Goal: Task Accomplishment & Management: Manage account settings

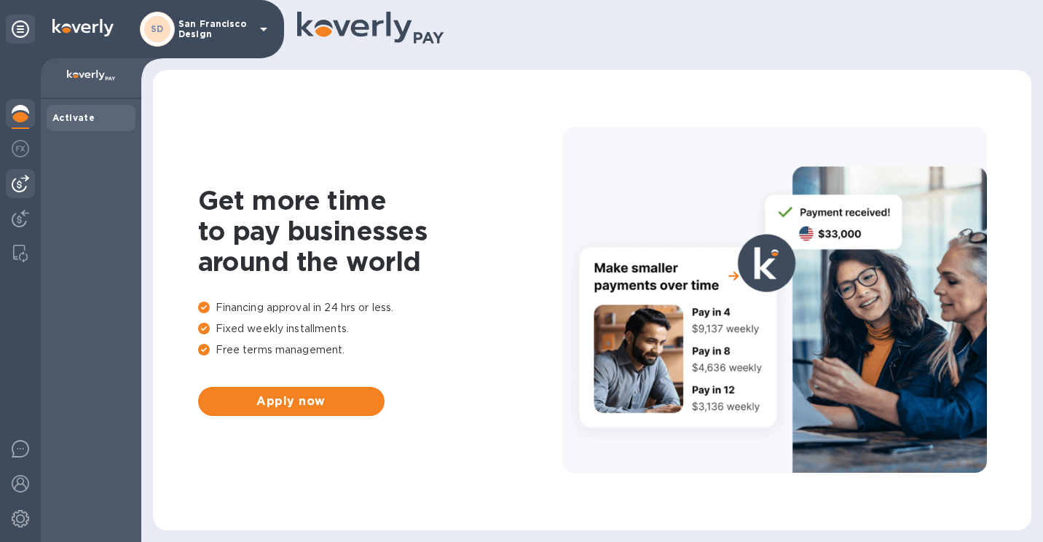
click at [11, 178] on div at bounding box center [20, 183] width 29 height 29
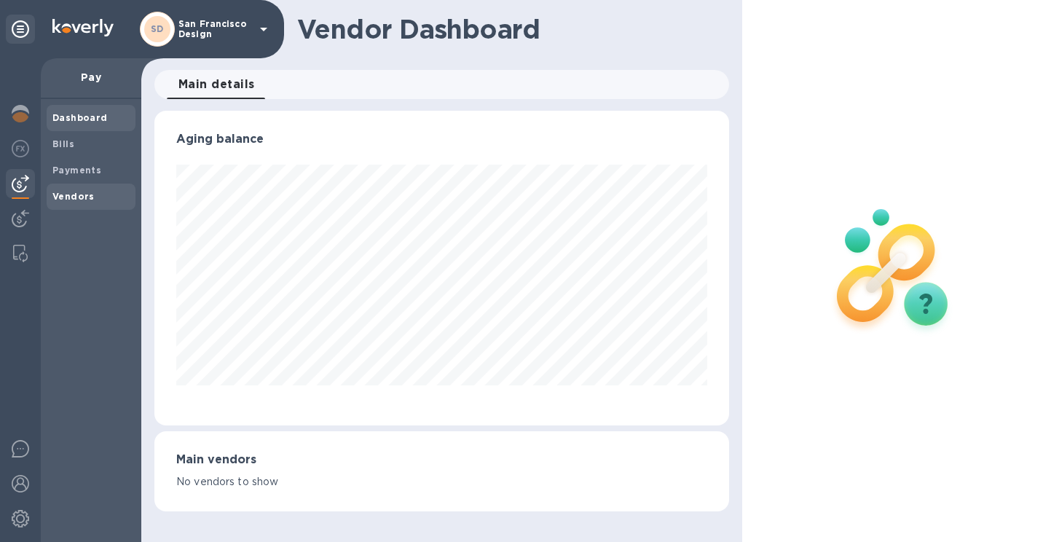
scroll to position [315, 575]
click at [83, 144] on span "Bills" at bounding box center [90, 144] width 77 height 15
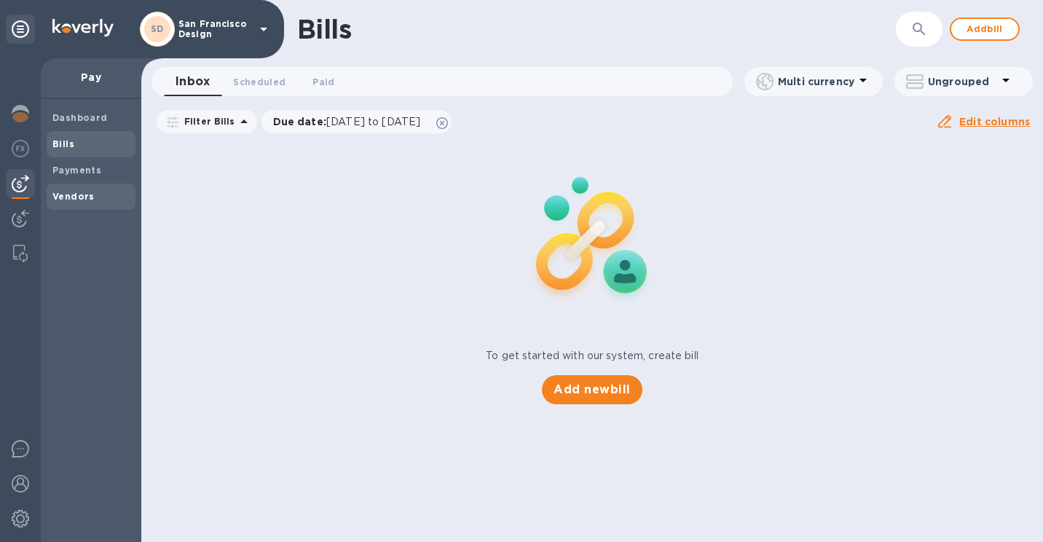
click at [93, 188] on div "Vendors" at bounding box center [91, 197] width 89 height 26
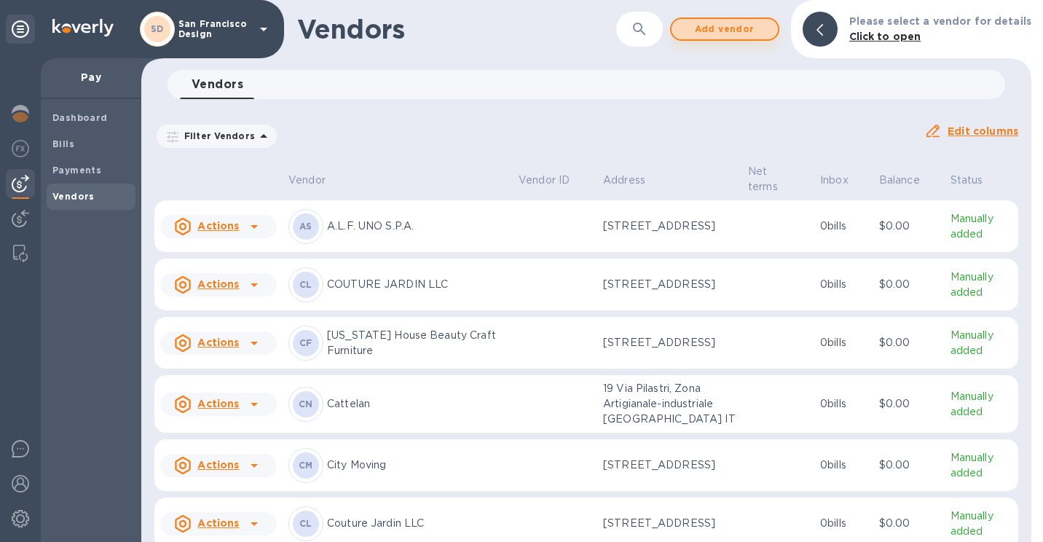
click at [739, 38] on button "Add vendor" at bounding box center [724, 28] width 109 height 23
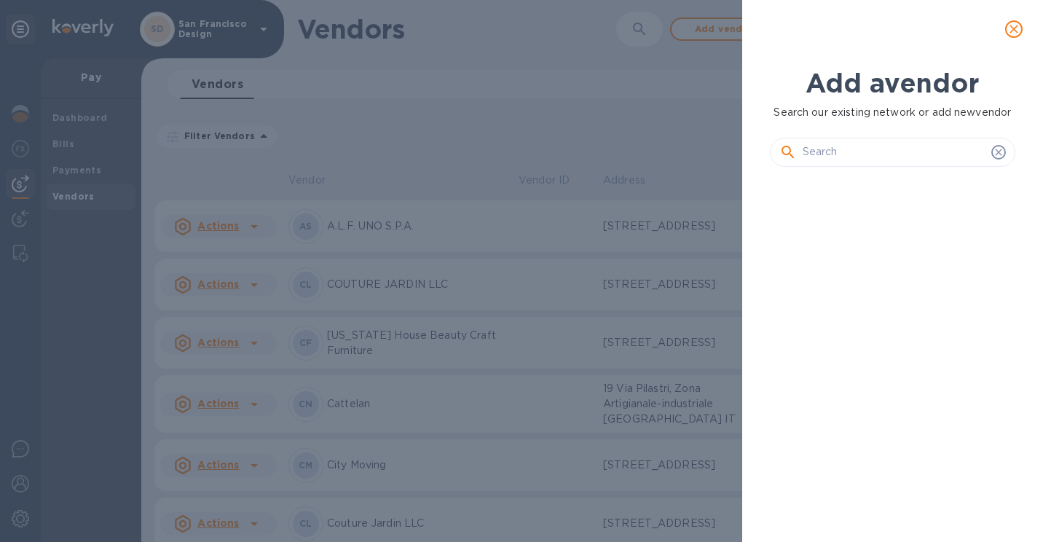
scroll to position [314, 251]
click at [750, 22] on div at bounding box center [892, 29] width 301 height 58
click at [863, 155] on input "text" at bounding box center [894, 152] width 183 height 22
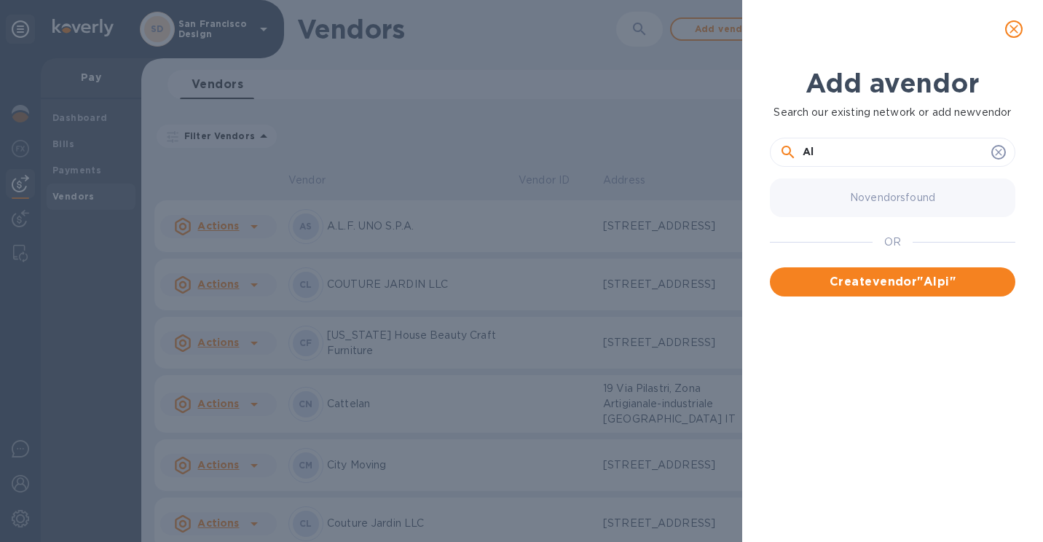
type input "A"
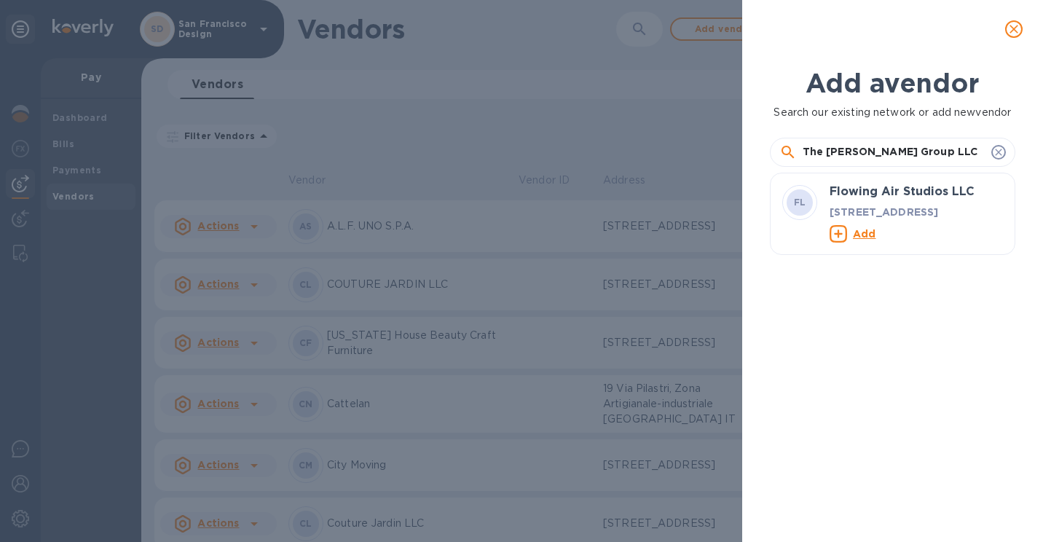
type input "The [PERSON_NAME] Group LLC"
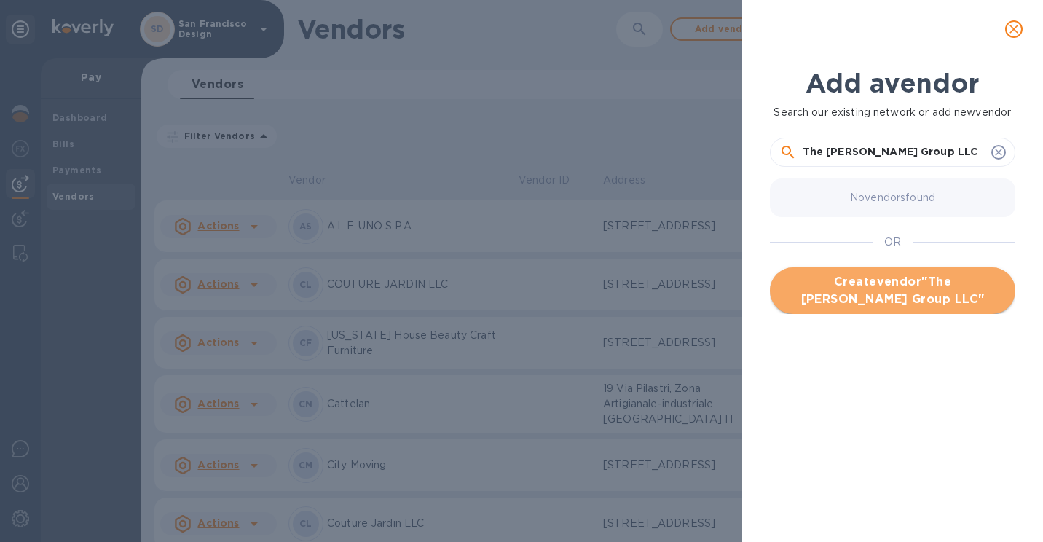
click at [894, 281] on span "Create vendor " The [PERSON_NAME] Group LLC "" at bounding box center [893, 290] width 222 height 35
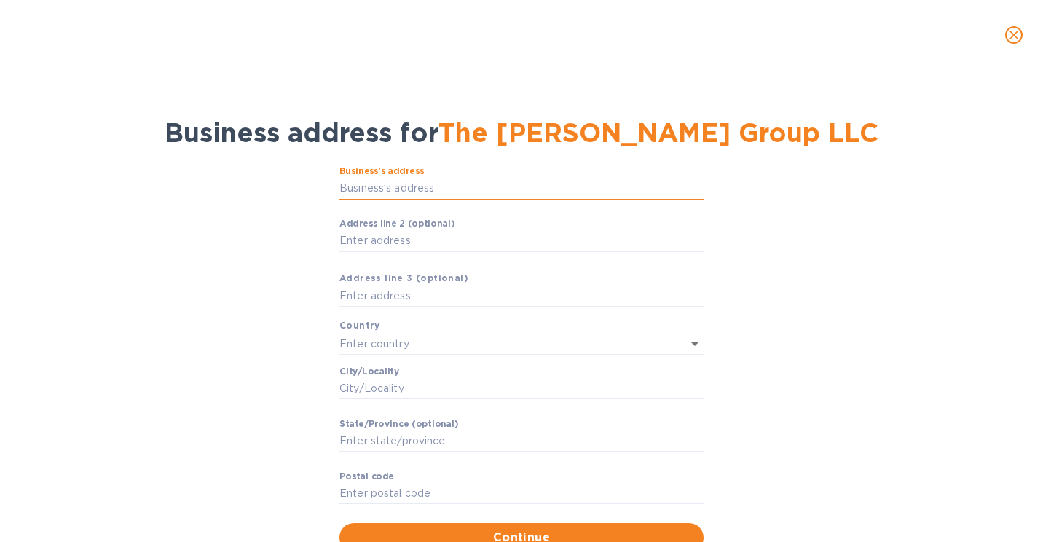
click at [389, 186] on input "Business’s аddress" at bounding box center [521, 189] width 364 height 22
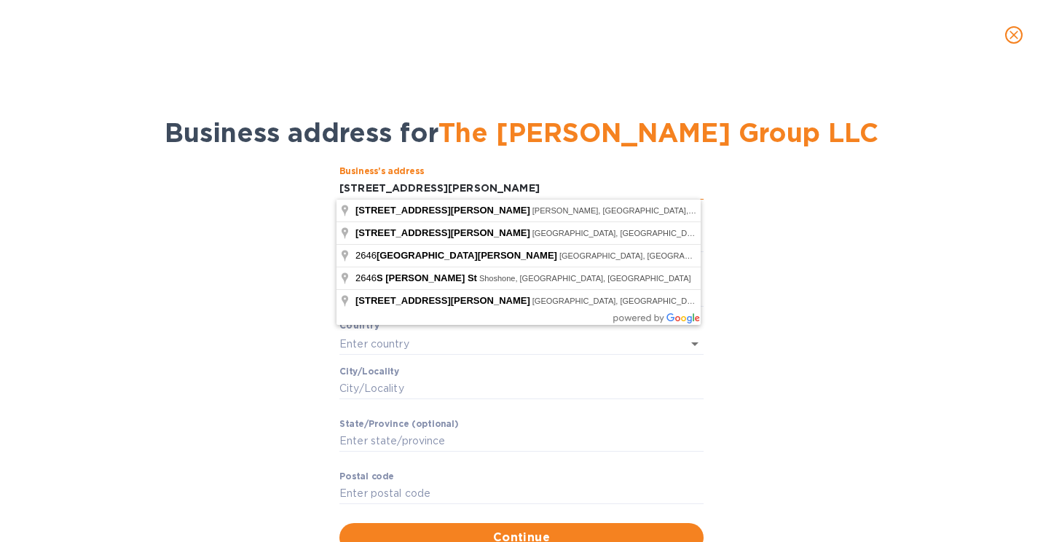
click at [381, 185] on input "[STREET_ADDRESS][PERSON_NAME]" at bounding box center [521, 189] width 364 height 22
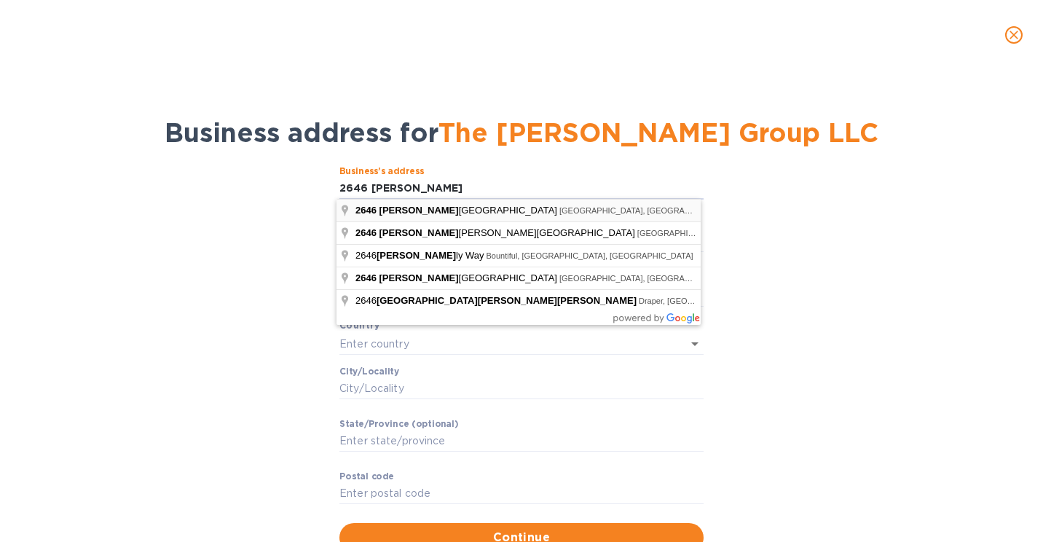
type input "[STREET_ADDRESS][PERSON_NAME]"
type input "[GEOGRAPHIC_DATA]"
type input "UT"
type input "84106"
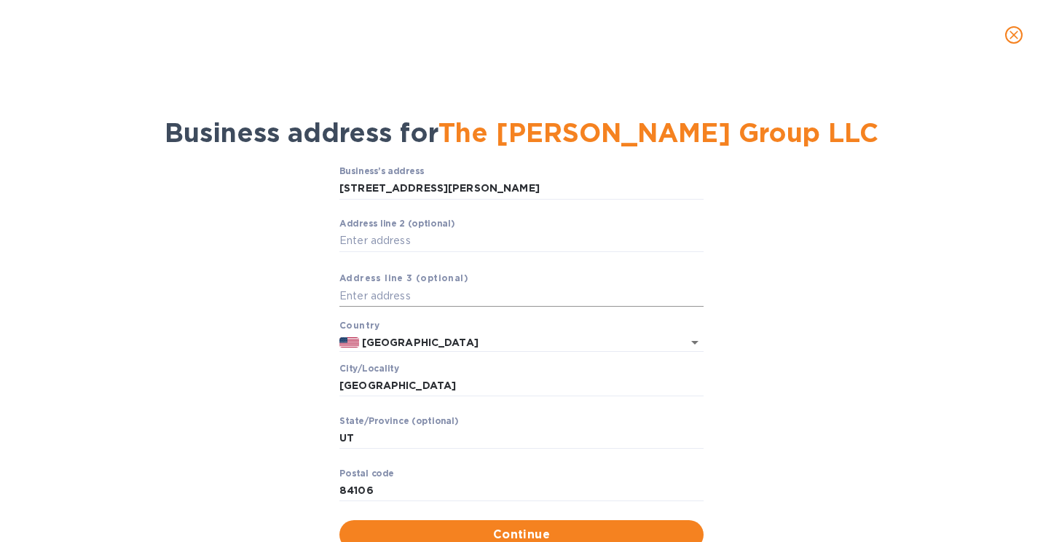
scroll to position [52, 0]
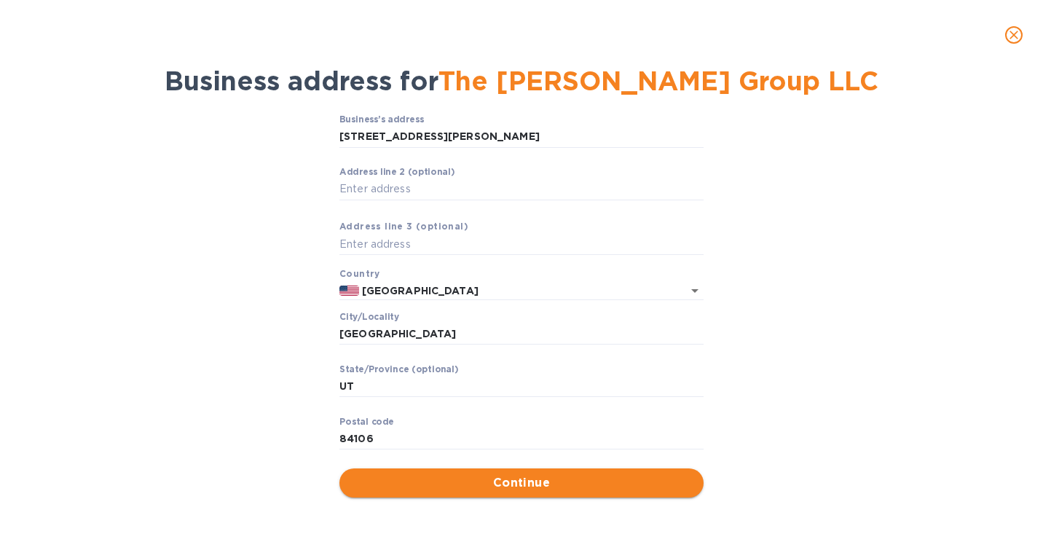
click at [440, 482] on span "Continue" at bounding box center [521, 482] width 341 height 17
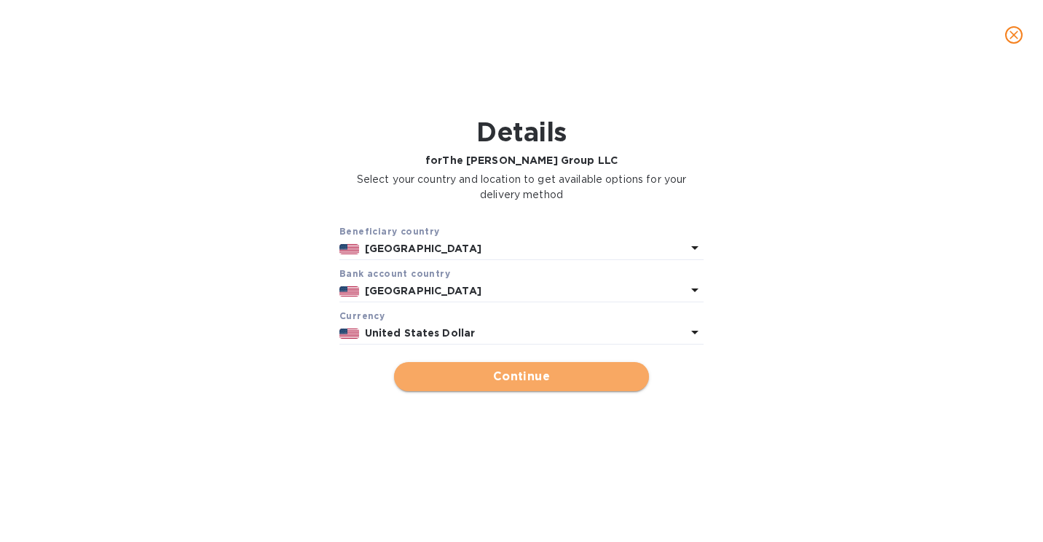
click at [443, 375] on span "Continue" at bounding box center [522, 376] width 232 height 17
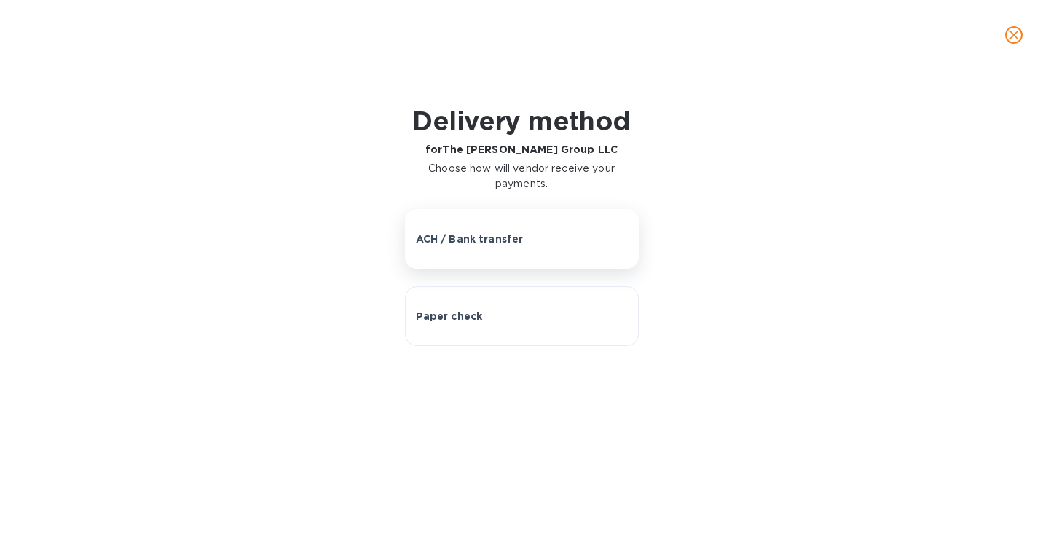
click at [475, 238] on p "ACH / Bank transfer" at bounding box center [470, 239] width 108 height 15
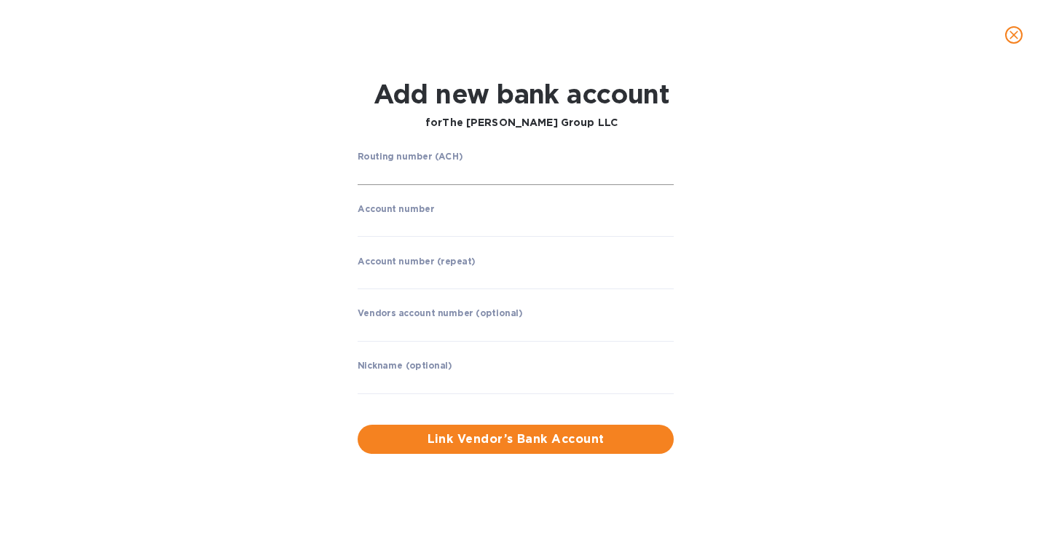
click at [425, 176] on input "string" at bounding box center [516, 174] width 316 height 22
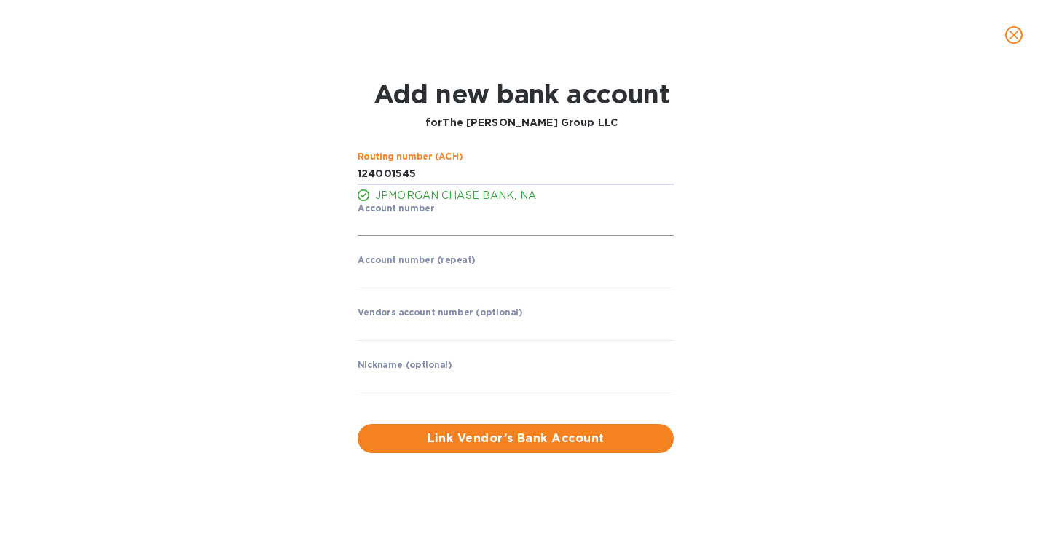
type input "124001545"
click at [423, 229] on input "string" at bounding box center [516, 226] width 316 height 22
type input "2901619569"
click at [428, 264] on label "Account number (repeat)" at bounding box center [417, 260] width 118 height 9
click at [428, 276] on input "string" at bounding box center [516, 278] width 316 height 22
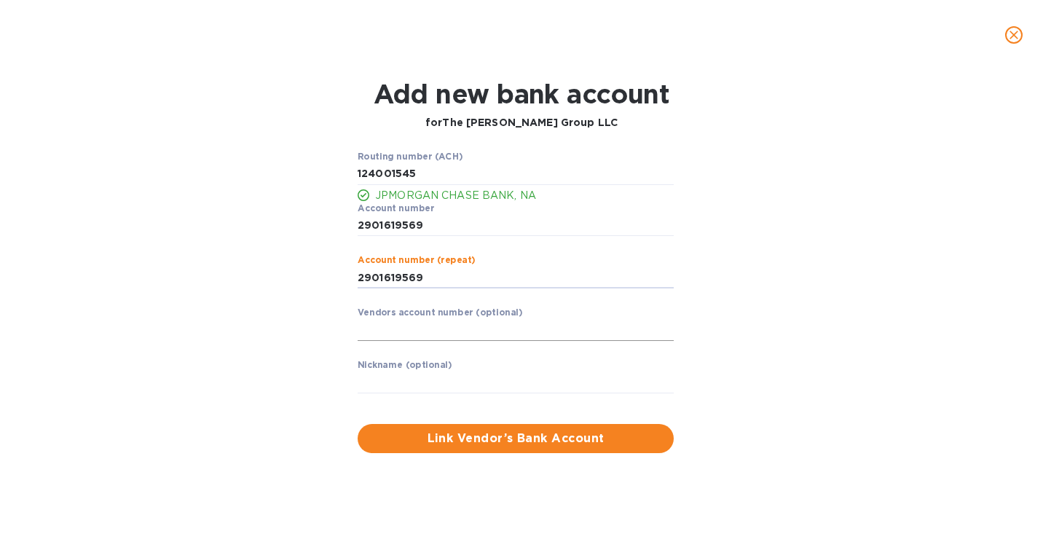
type input "2901619569"
click at [434, 325] on input "text" at bounding box center [516, 330] width 316 height 22
click at [423, 369] on label "Nickname (optional)" at bounding box center [405, 365] width 95 height 9
click at [412, 384] on input "text" at bounding box center [516, 383] width 316 height 22
type input "Alpine Edge Marketing"
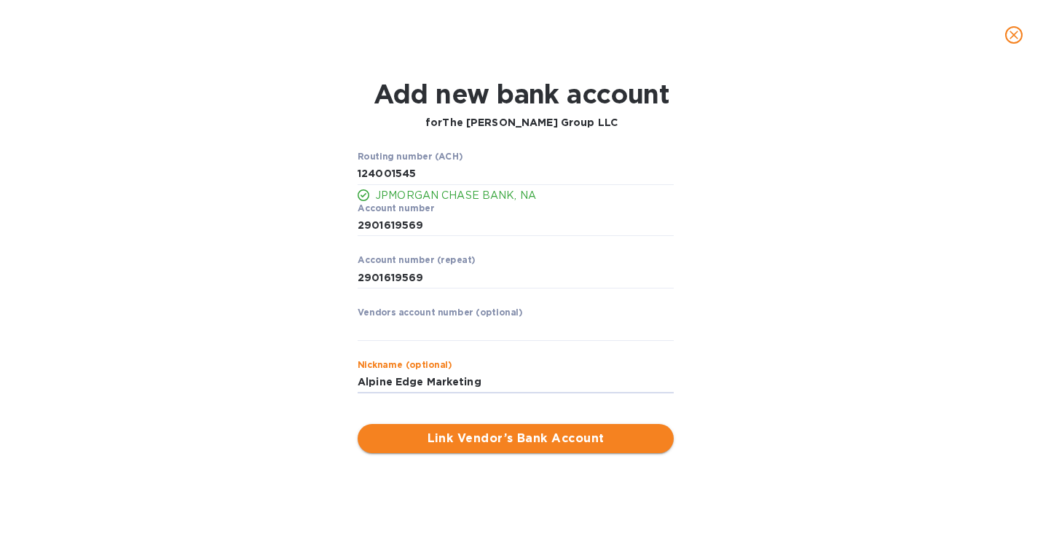
click at [488, 440] on span "Link Vendor’s Bank Account" at bounding box center [515, 438] width 293 height 17
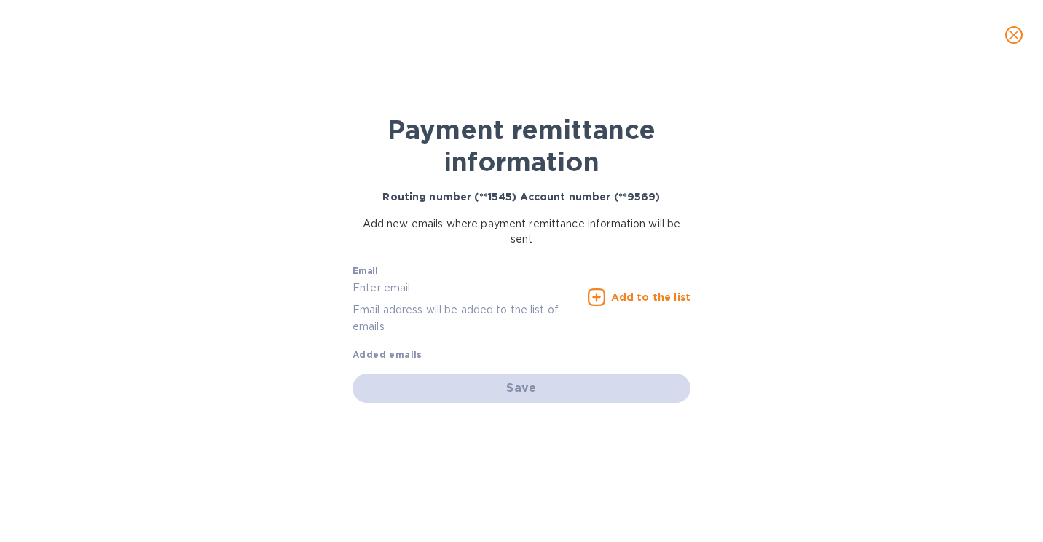
click at [468, 278] on div "Email Email address will be added to the list of emails" at bounding box center [467, 300] width 229 height 69
click at [465, 288] on input "text" at bounding box center [467, 289] width 229 height 22
type input "[PERSON_NAME][EMAIL_ADDRESS][DOMAIN_NAME]"
click at [641, 296] on u "Add to the list" at bounding box center [650, 297] width 79 height 12
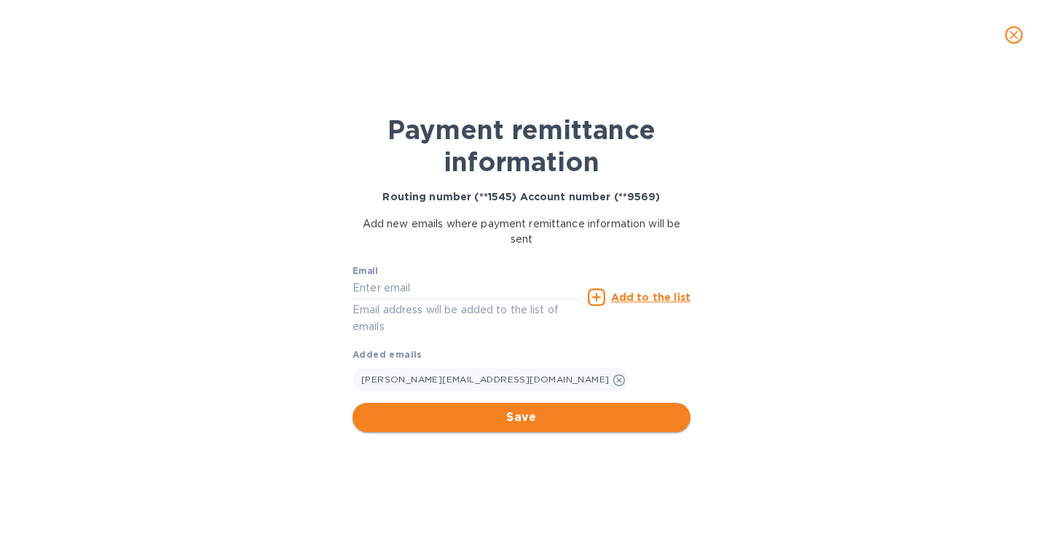
click at [530, 414] on span "Save" at bounding box center [521, 417] width 315 height 17
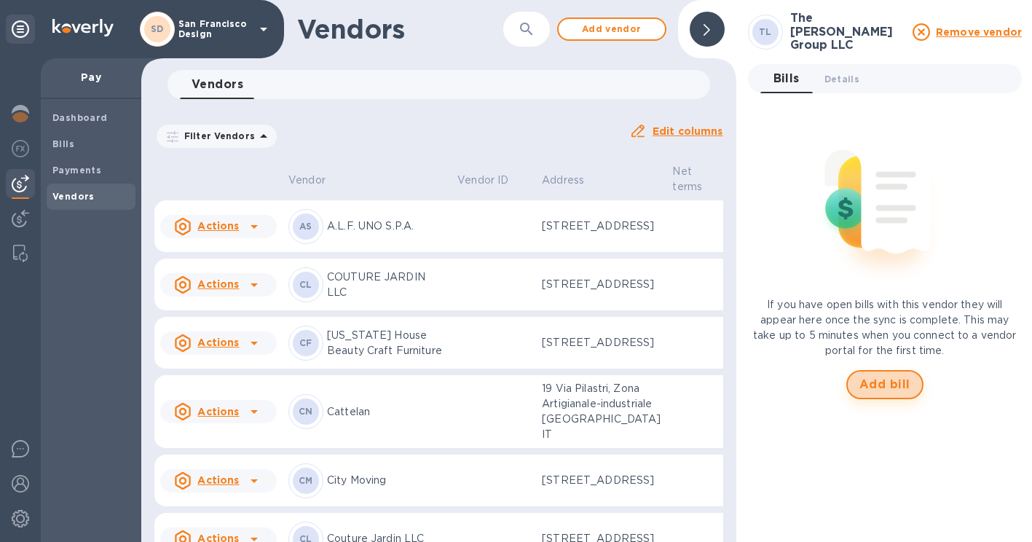
click at [859, 372] on button "Add bill" at bounding box center [884, 384] width 77 height 29
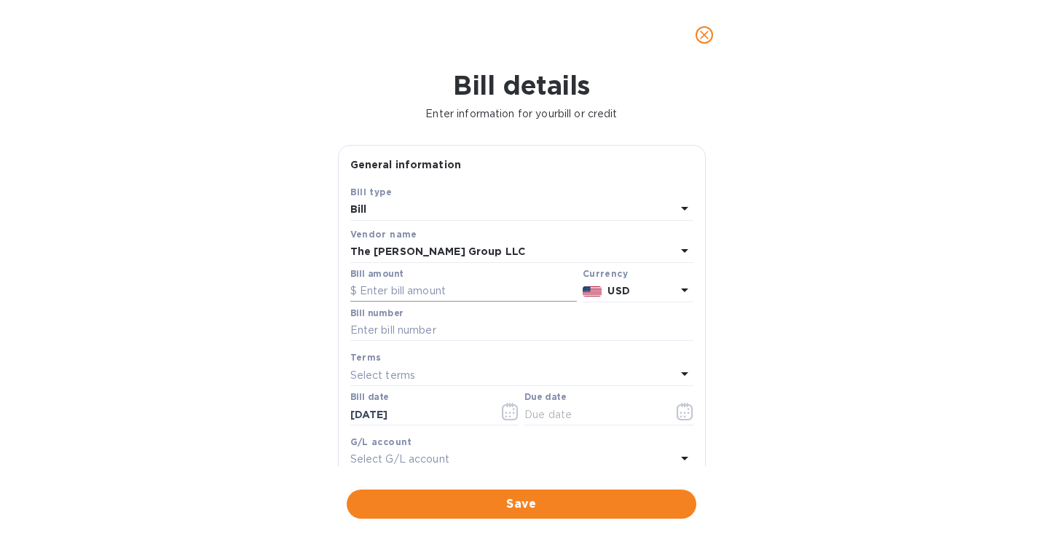
click at [400, 296] on input "text" at bounding box center [463, 291] width 227 height 22
type input "2,000"
type input "10003"
click at [678, 413] on icon "button" at bounding box center [685, 411] width 17 height 17
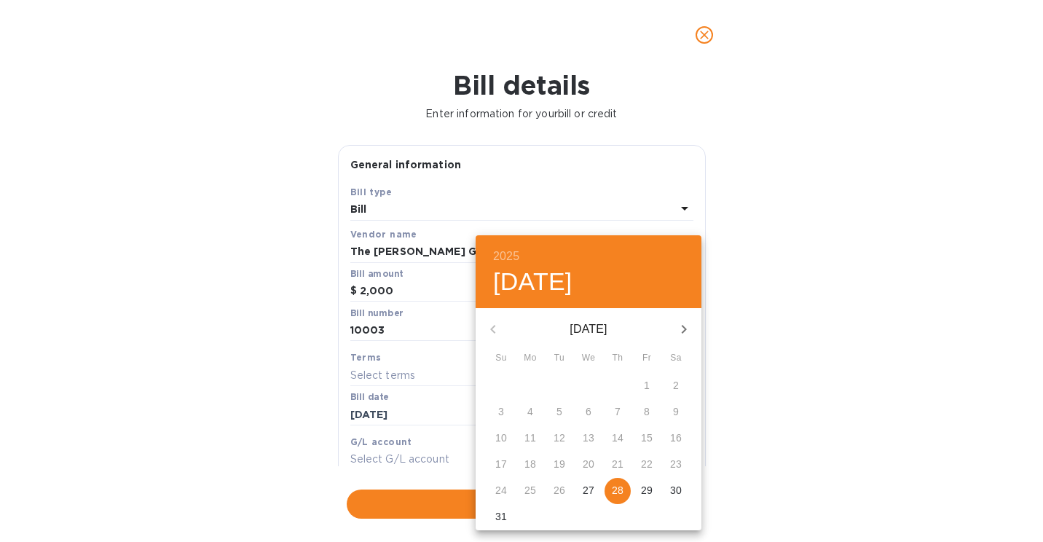
click at [624, 488] on span "28" at bounding box center [618, 490] width 26 height 15
type input "[DATE]"
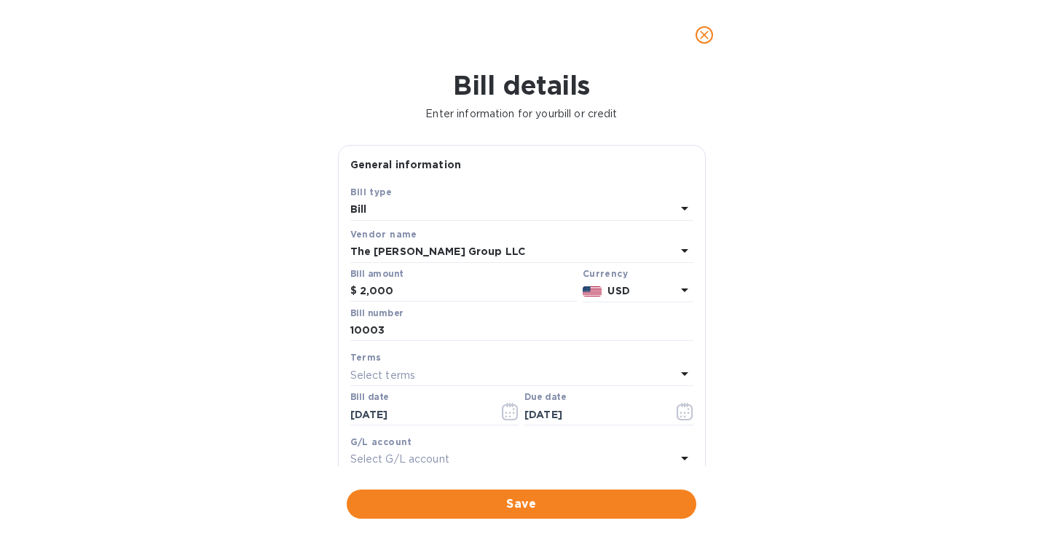
scroll to position [227, 0]
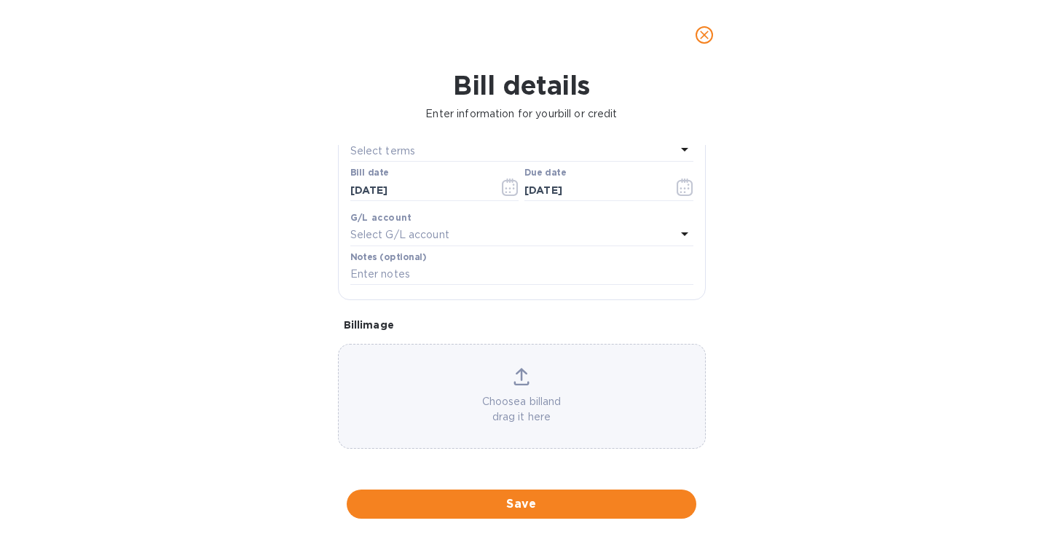
click at [517, 405] on p "Choose a bill and drag it here" at bounding box center [522, 409] width 366 height 31
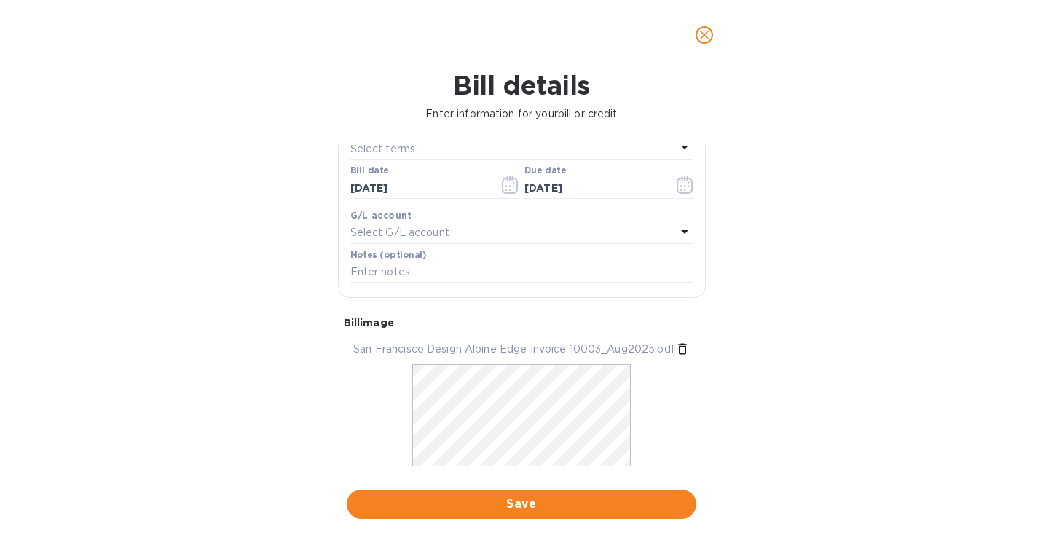
click at [498, 502] on span "Save" at bounding box center [521, 503] width 326 height 17
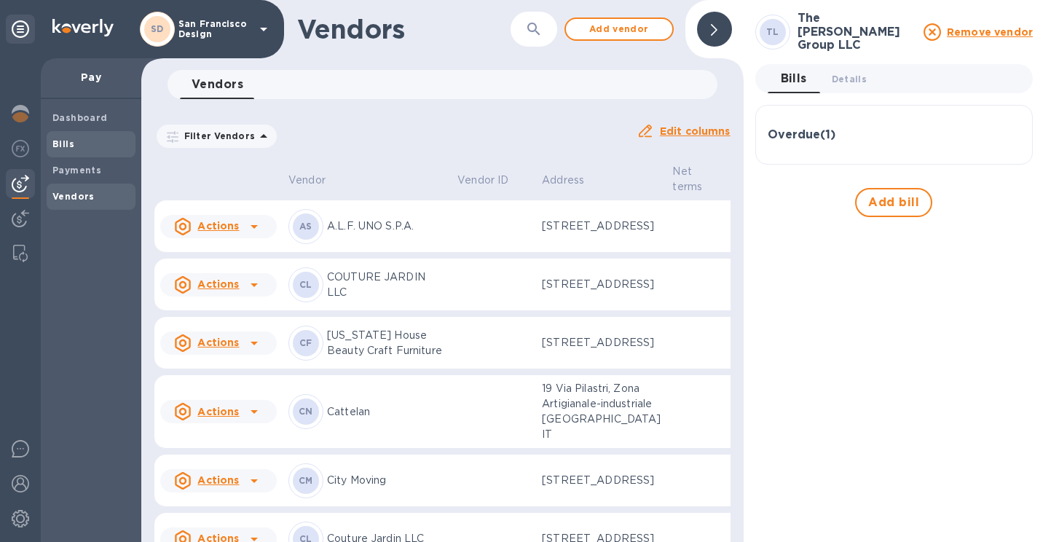
click at [82, 144] on span "Bills" at bounding box center [90, 144] width 77 height 15
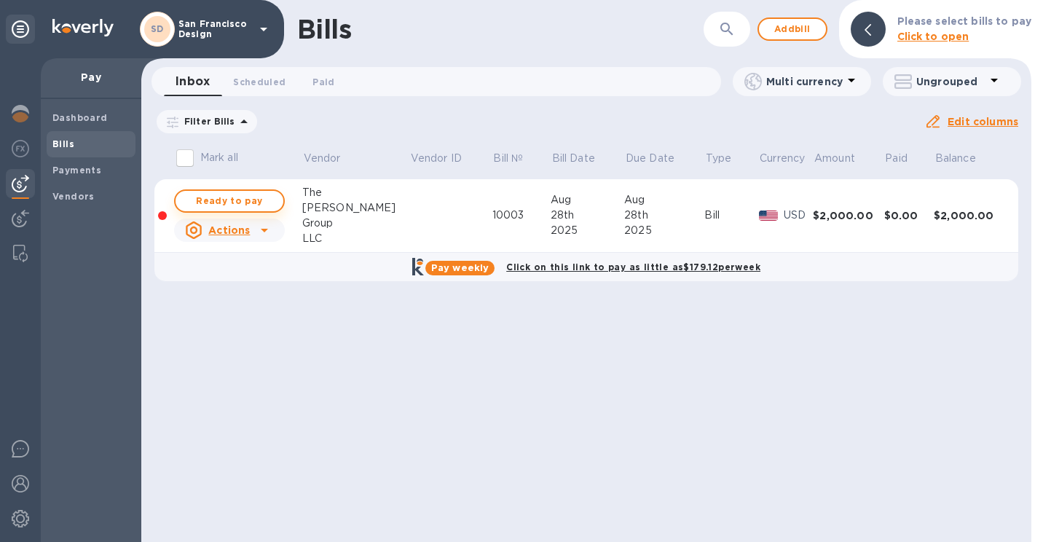
click at [218, 203] on span "Ready to pay" at bounding box center [229, 200] width 85 height 17
checkbox input "true"
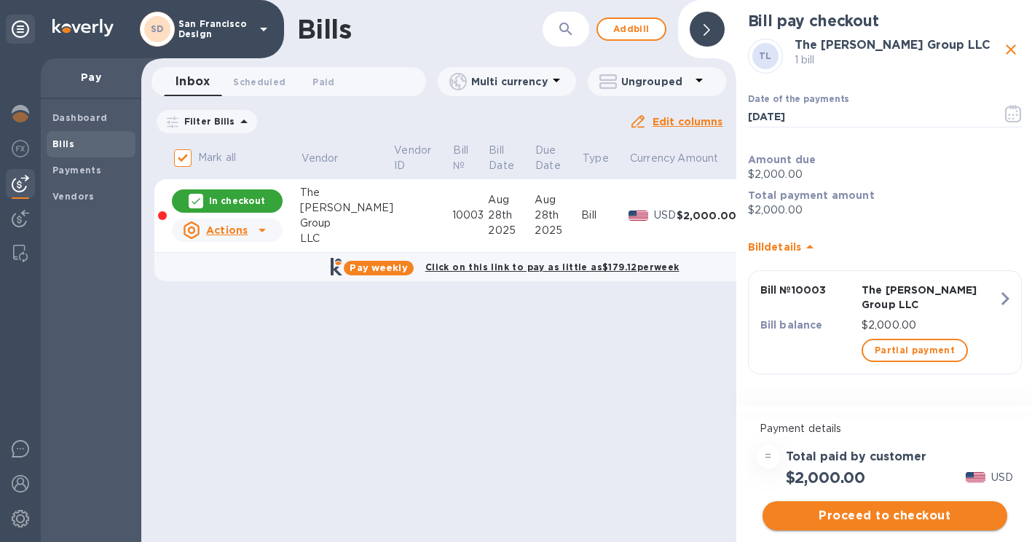
click at [863, 516] on span "Proceed to checkout" at bounding box center [884, 515] width 221 height 17
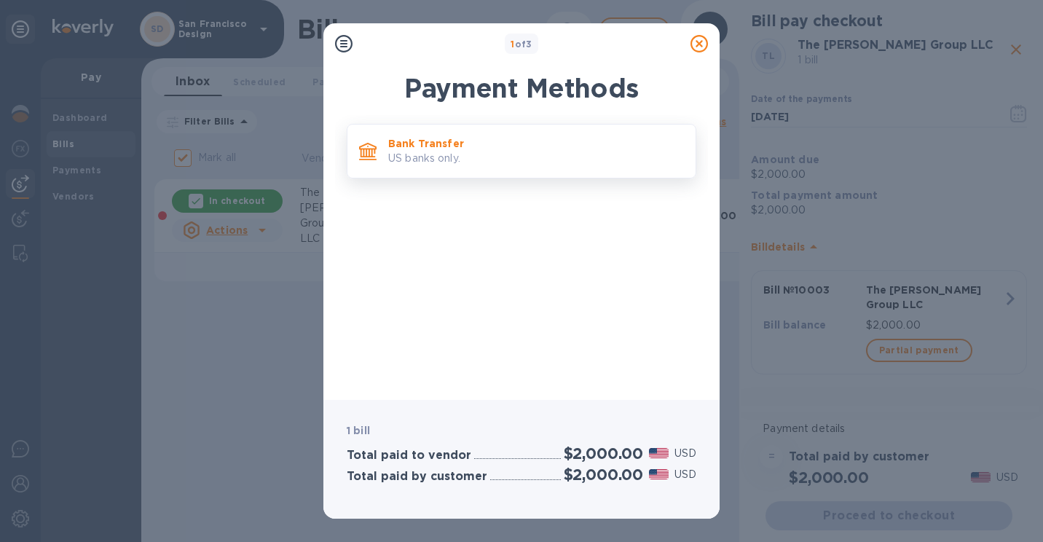
click at [441, 149] on p "Bank Transfer" at bounding box center [536, 143] width 296 height 15
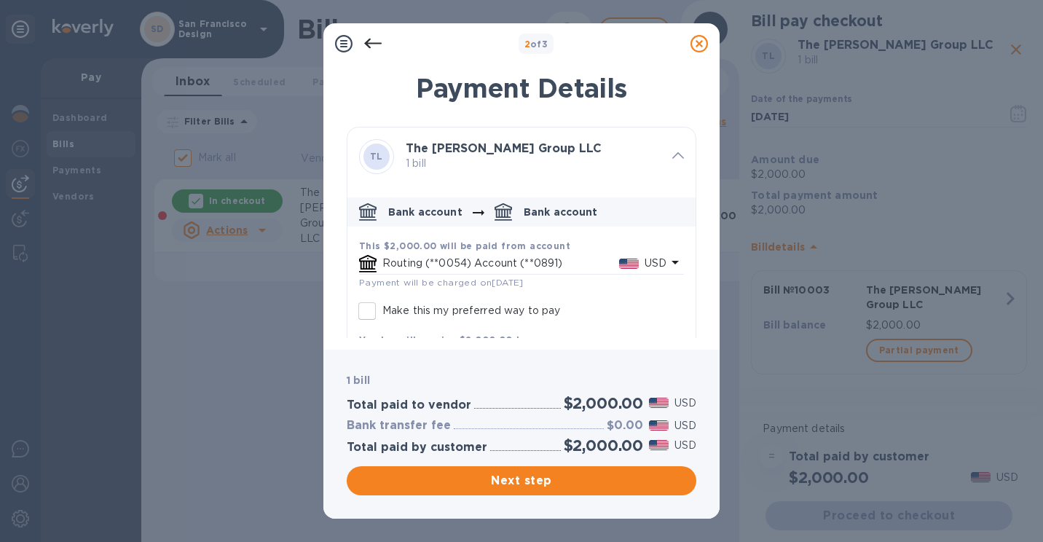
click at [358, 309] on input "Make this my preferred way to pay" at bounding box center [367, 311] width 31 height 31
checkbox input "true"
drag, startPoint x: 506, startPoint y: 479, endPoint x: 513, endPoint y: 477, distance: 7.4
click at [506, 478] on span "Next step" at bounding box center [521, 480] width 326 height 17
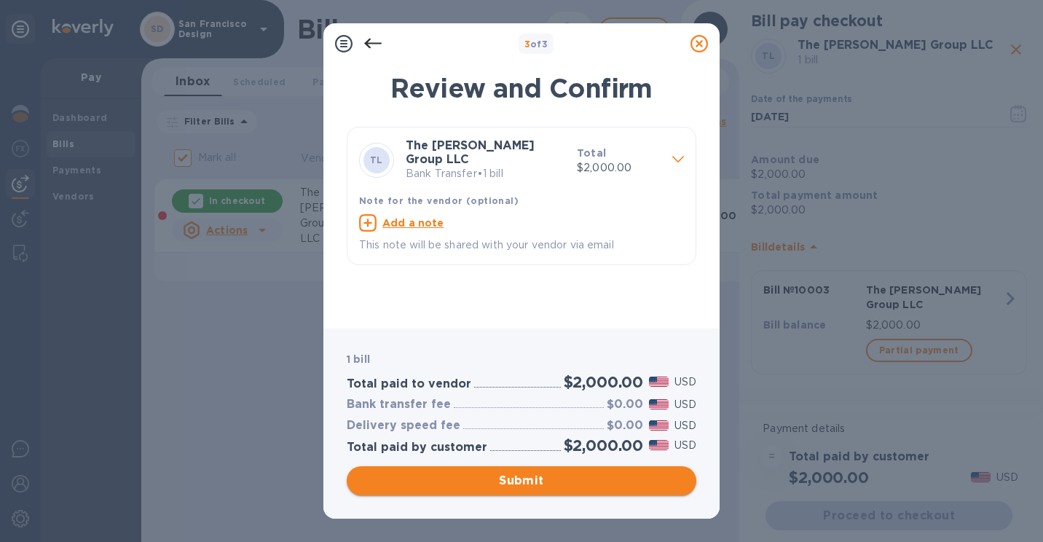
click at [626, 487] on span "Submit" at bounding box center [521, 480] width 326 height 17
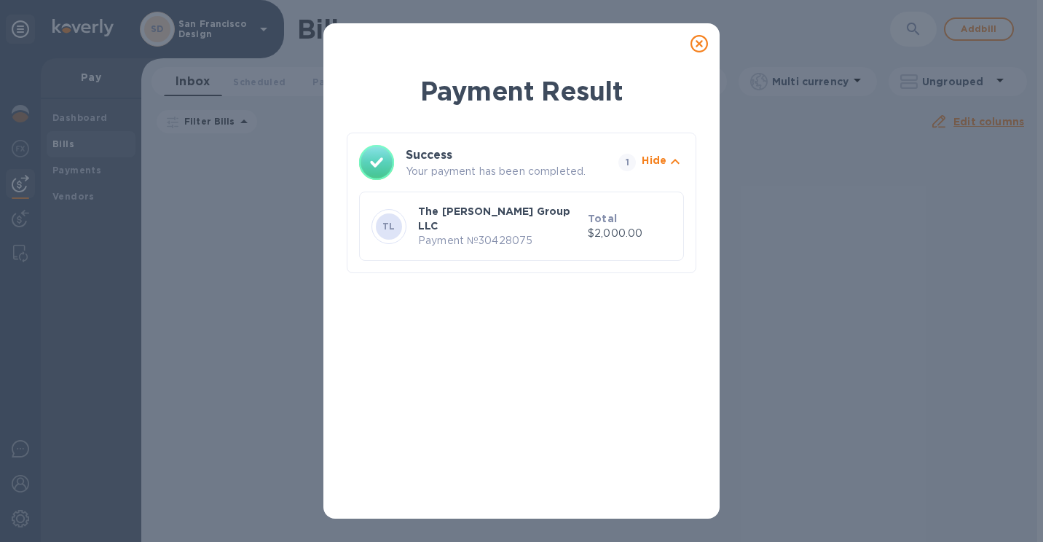
click at [699, 47] on icon at bounding box center [699, 43] width 17 height 17
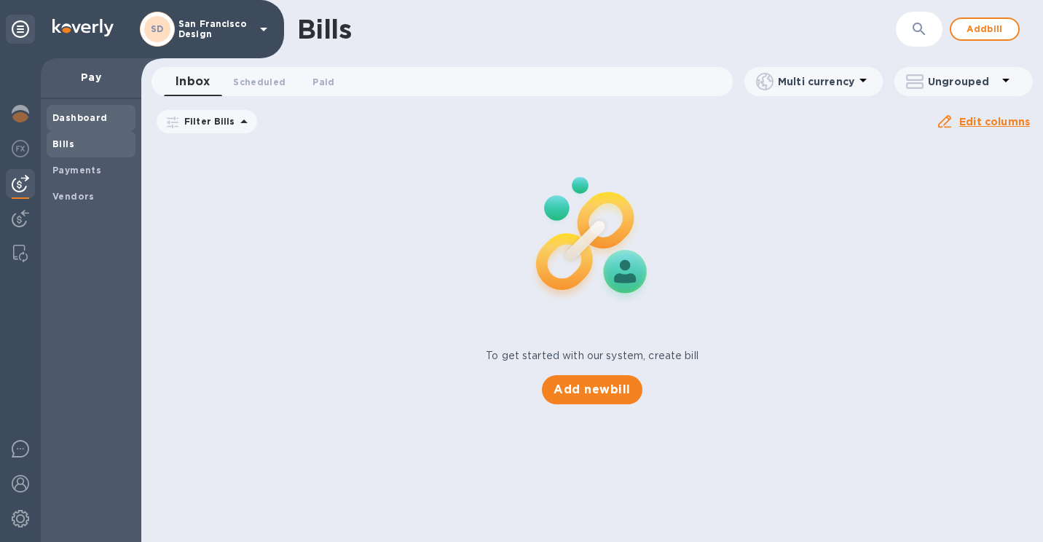
click at [90, 125] on span "Dashboard" at bounding box center [79, 118] width 55 height 15
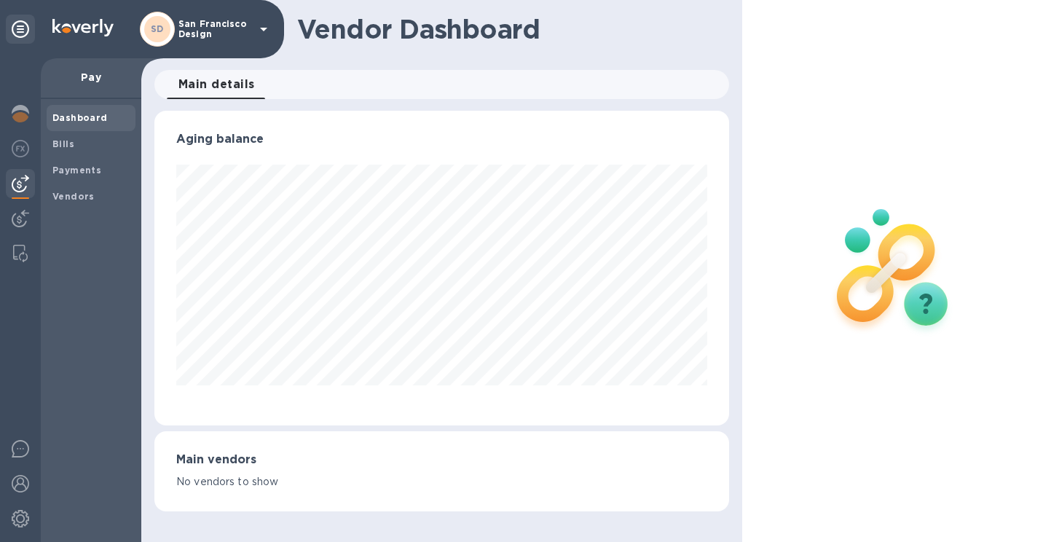
scroll to position [315, 575]
